Goal: Transaction & Acquisition: Purchase product/service

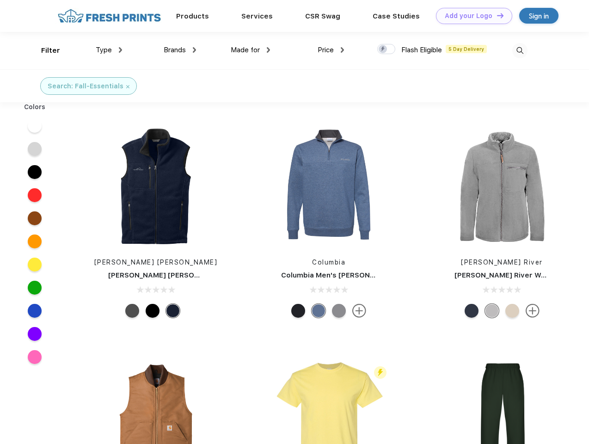
click at [471, 16] on link "Add your Logo Design Tool" at bounding box center [474, 16] width 76 height 16
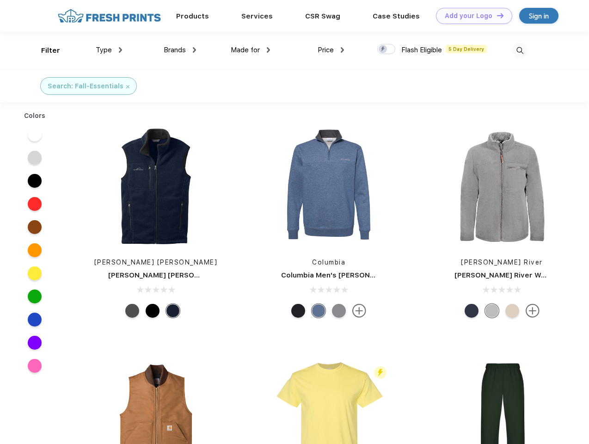
click at [0, 0] on div "Design Tool" at bounding box center [0, 0] width 0 height 0
click at [496, 15] on link "Add your Logo Design Tool" at bounding box center [474, 16] width 76 height 16
click at [44, 50] on div "Filter" at bounding box center [50, 50] width 19 height 11
click at [109, 50] on span "Type" at bounding box center [104, 50] width 16 height 8
click at [180, 50] on span "Brands" at bounding box center [175, 50] width 22 height 8
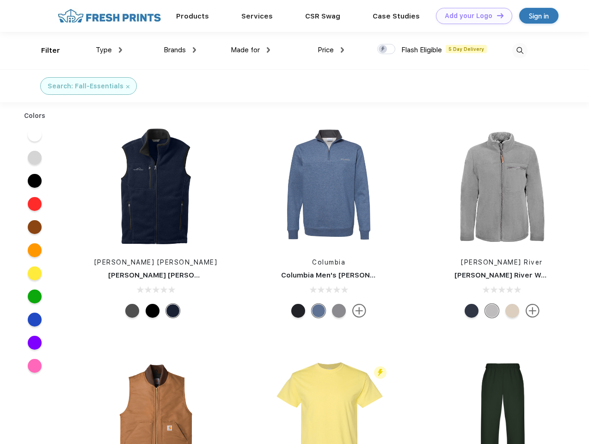
click at [251, 50] on span "Made for" at bounding box center [245, 50] width 29 height 8
click at [331, 50] on span "Price" at bounding box center [326, 50] width 16 height 8
click at [387, 49] on div at bounding box center [386, 49] width 18 height 10
click at [383, 49] on input "checkbox" at bounding box center [380, 46] width 6 height 6
click at [520, 50] on img at bounding box center [519, 50] width 15 height 15
